Goal: Communication & Community: Connect with others

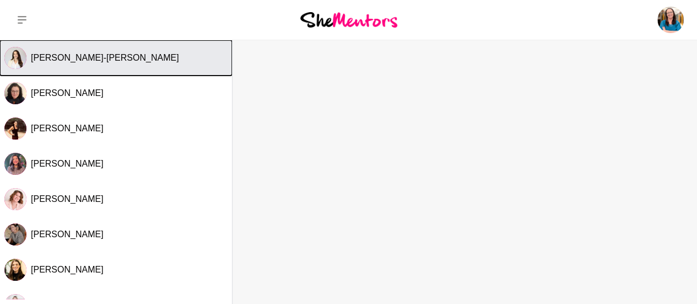
click at [115, 55] on div "[PERSON_NAME]-[PERSON_NAME]" at bounding box center [129, 57] width 197 height 11
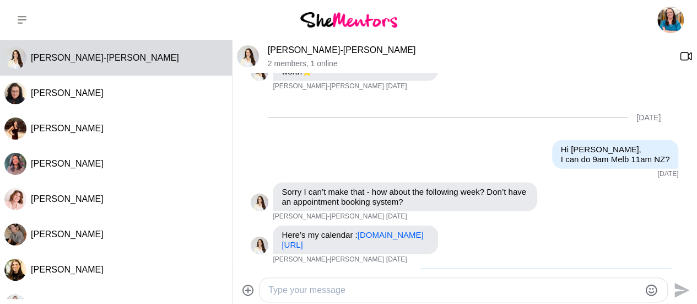
scroll to position [1299, 0]
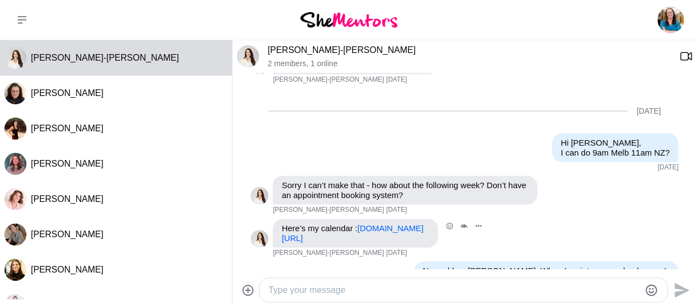
click at [370, 223] on link "[DOMAIN_NAME][URL]" at bounding box center [353, 232] width 142 height 19
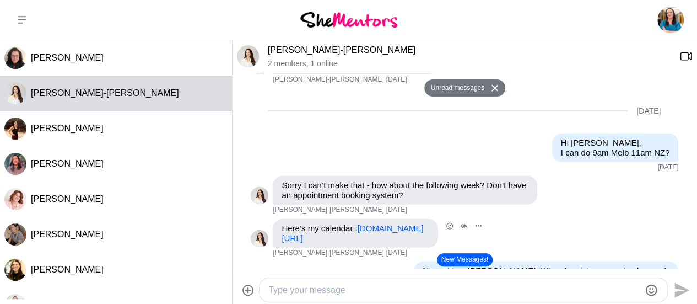
scroll to position [2147, 0]
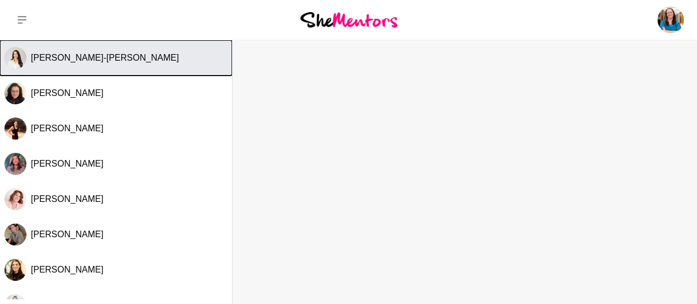
click at [74, 61] on span "[PERSON_NAME]-[PERSON_NAME]" at bounding box center [105, 57] width 148 height 9
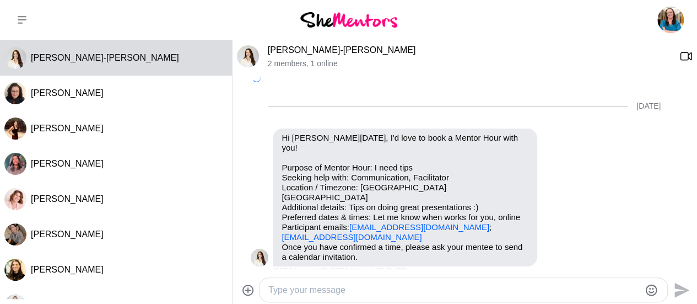
scroll to position [2060, 0]
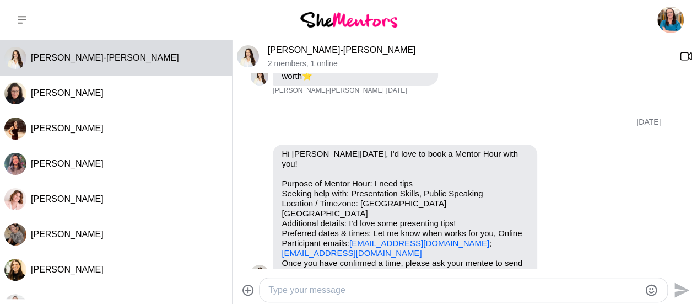
click at [294, 294] on textarea "Type your message" at bounding box center [453, 289] width 371 height 13
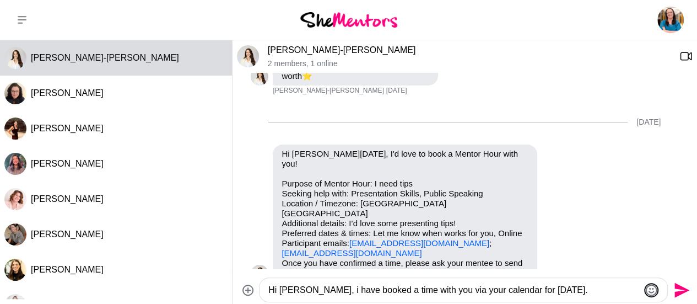
click at [653, 287] on icon "Emoji picker" at bounding box center [652, 290] width 12 height 12
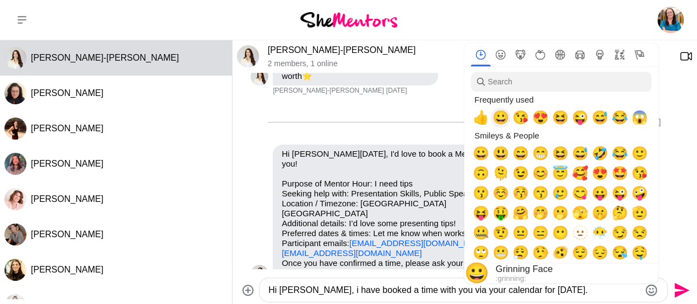
click at [499, 120] on span "😀" at bounding box center [500, 117] width 17 height 15
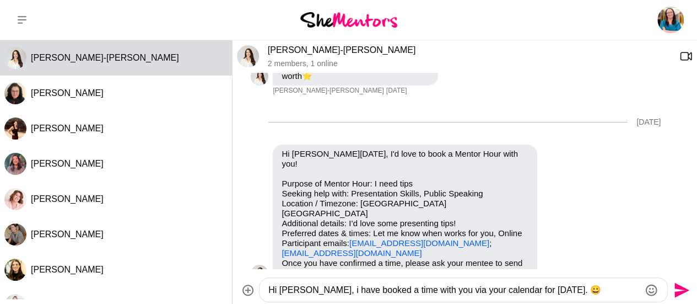
click at [284, 291] on textarea "Hi [PERSON_NAME], i have booked a time with you via your calendar for [DATE]. 😀" at bounding box center [453, 289] width 371 height 13
type textarea "Hi [PERSON_NAME], i have booked a time with you via your calendar for [DATE]. 😀"
click at [683, 283] on icon "Send" at bounding box center [681, 290] width 18 height 18
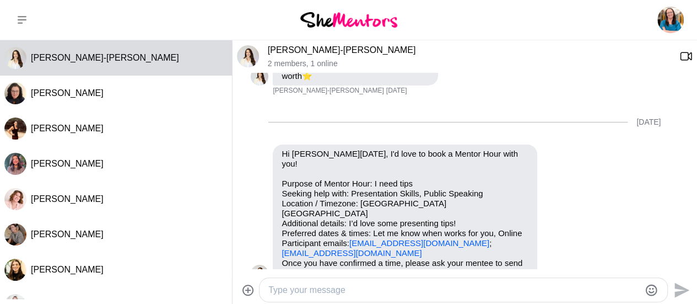
scroll to position [2147, 0]
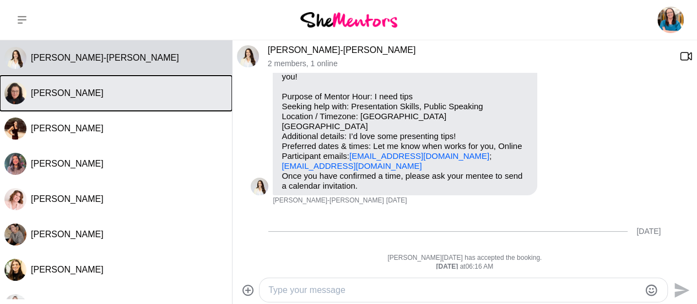
click at [123, 91] on div "[PERSON_NAME]" at bounding box center [129, 93] width 197 height 11
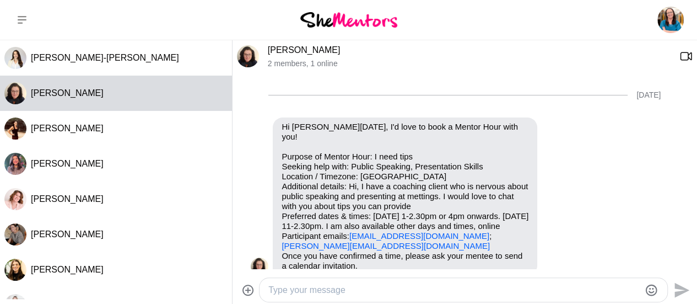
scroll to position [578, 0]
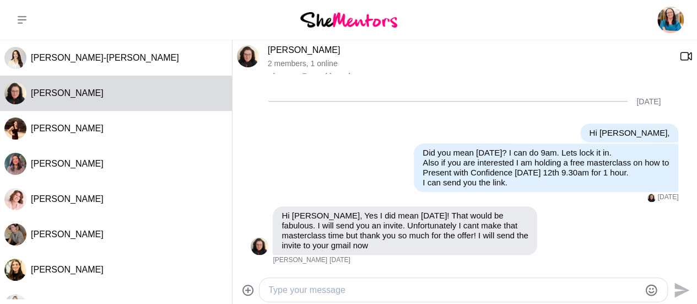
click at [276, 290] on textarea "Type your message" at bounding box center [453, 289] width 371 height 13
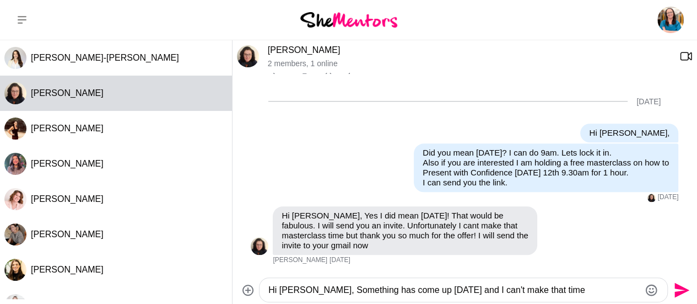
type textarea "Hi [PERSON_NAME], Something has come up [DATE] and I can't make that time."
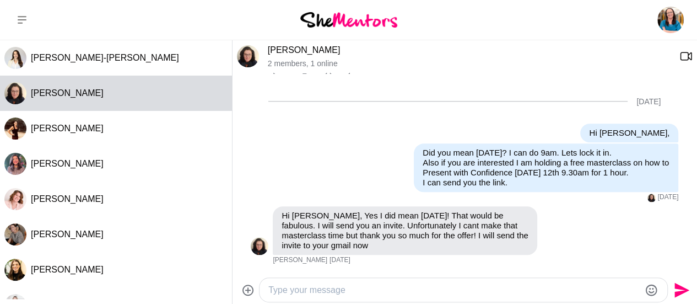
scroll to position [666, 0]
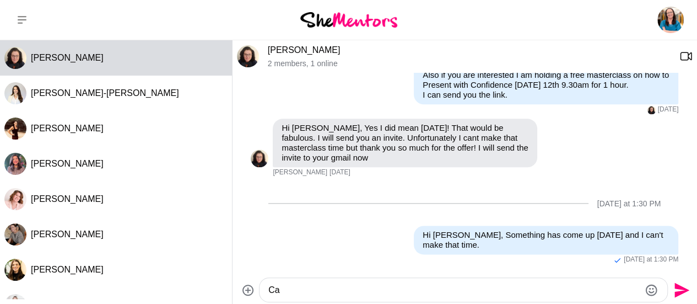
type textarea "C"
type textarea "D"
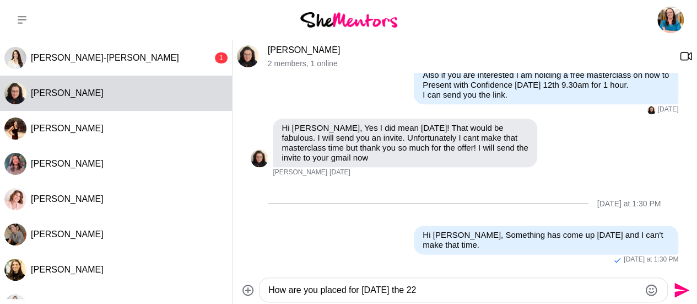
click at [444, 291] on textarea "How are you placed for [DATE] the 22" at bounding box center [453, 289] width 371 height 13
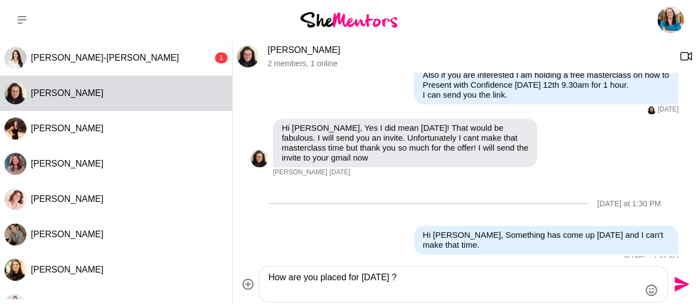
type textarea "How are you placed for [DATE] ?"
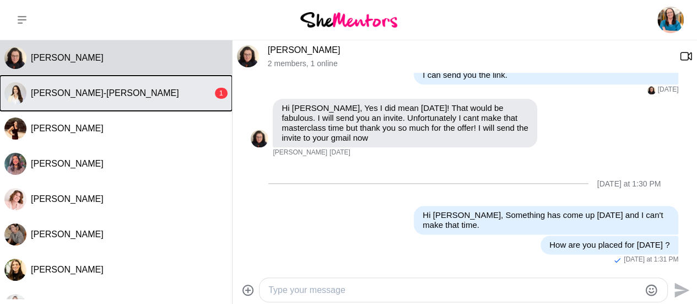
click at [128, 100] on button "[PERSON_NAME]-Sue 1" at bounding box center [116, 93] width 232 height 35
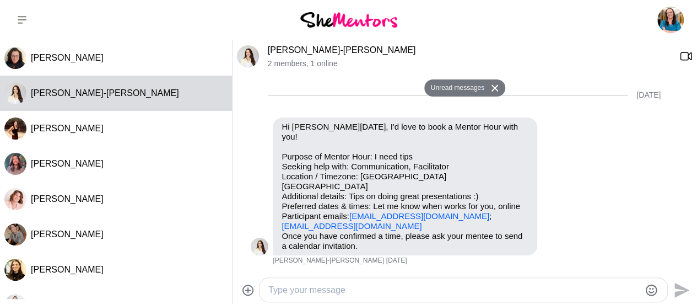
scroll to position [2180, 0]
